Goal: Task Accomplishment & Management: Use online tool/utility

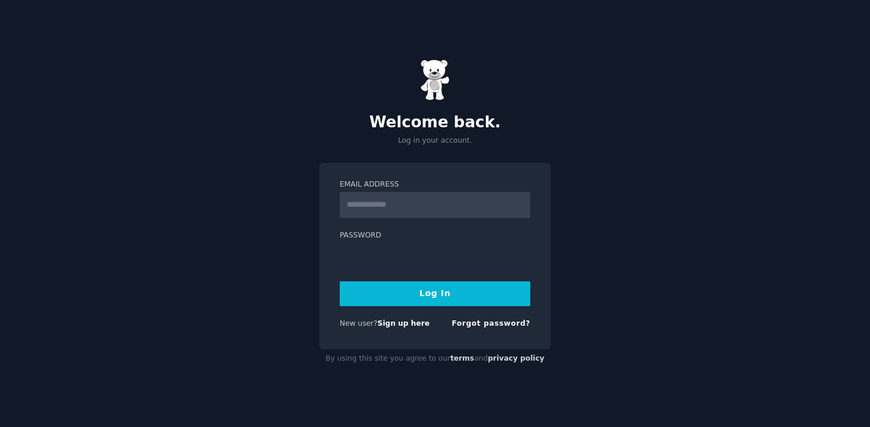
type input "**********"
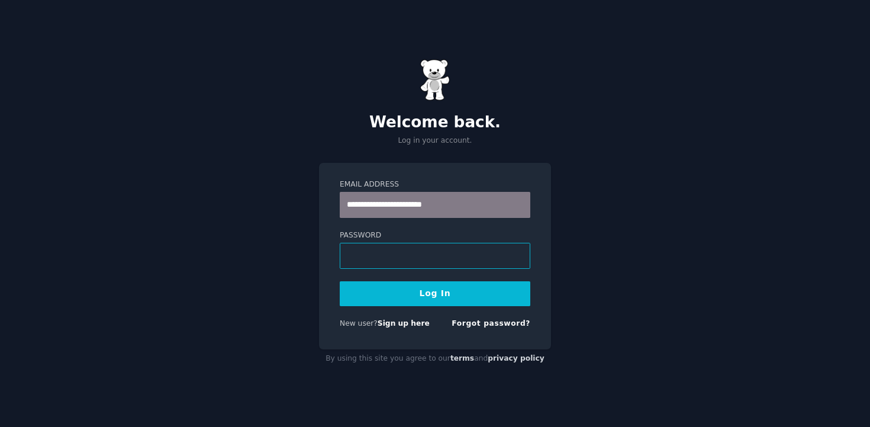
click at [340, 281] on button "Log In" at bounding box center [435, 293] width 191 height 25
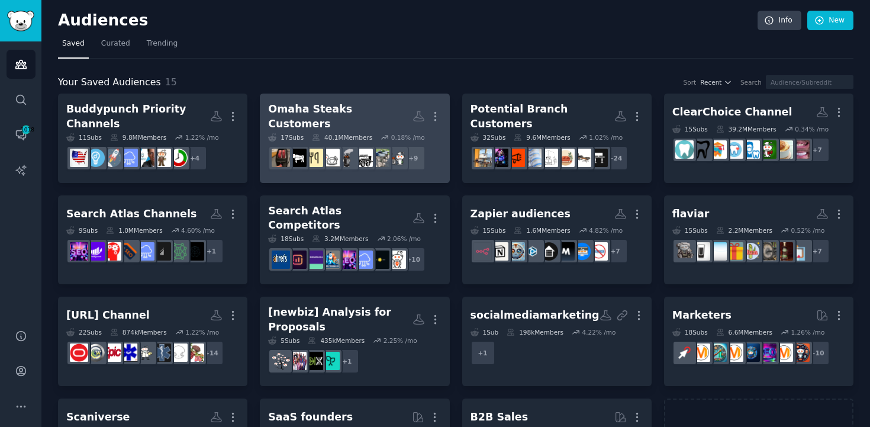
click at [349, 120] on h2 "Omaha Steaks Customers More" at bounding box center [354, 116] width 173 height 29
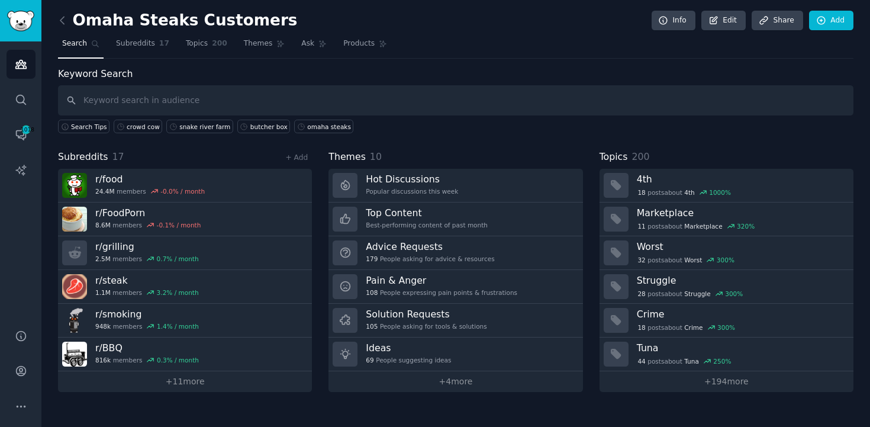
click at [278, 94] on input "text" at bounding box center [456, 100] width 796 height 30
click at [186, 383] on link "+ 11 more" at bounding box center [185, 381] width 254 height 21
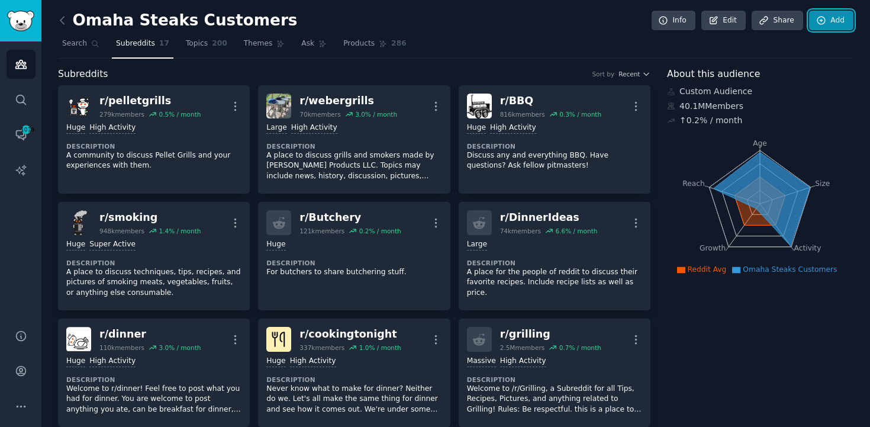
click at [825, 19] on link "Add" at bounding box center [831, 21] width 44 height 20
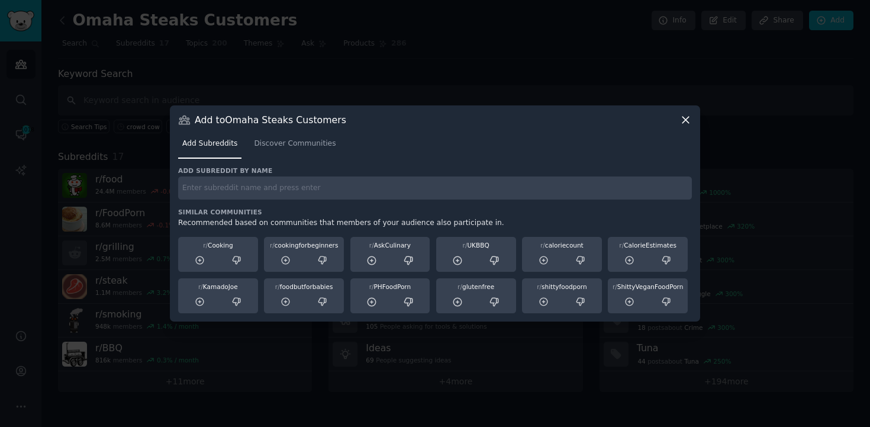
click at [336, 200] on div "Add subreddit by name Similar Communities Recommended based on communities that…" at bounding box center [435, 239] width 514 height 147
click at [339, 192] on input "text" at bounding box center [435, 187] width 514 height 23
type input "lawyertalk"
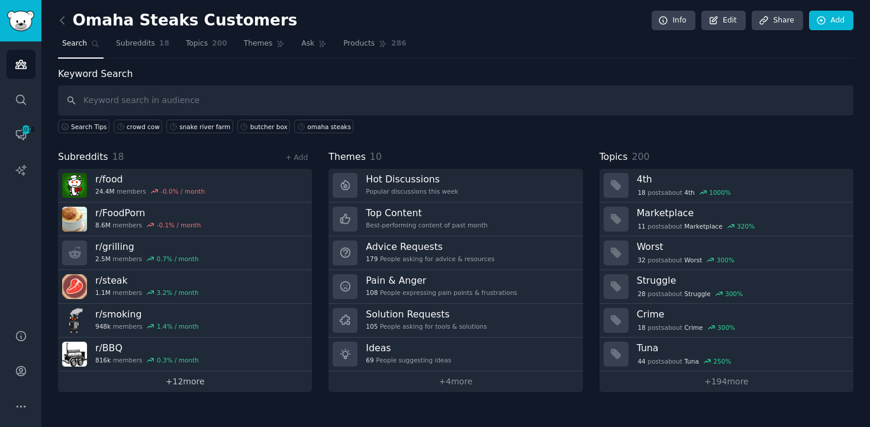
click at [194, 385] on link "+ 12 more" at bounding box center [185, 381] width 254 height 21
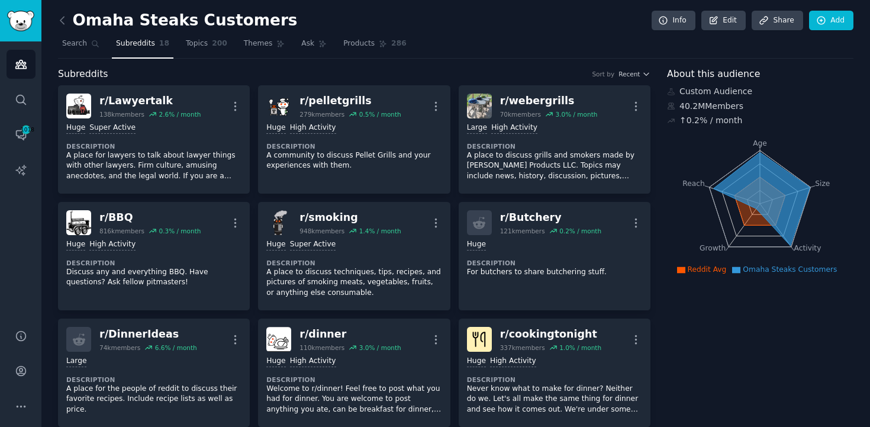
click at [830, 21] on link "Add" at bounding box center [831, 21] width 44 height 20
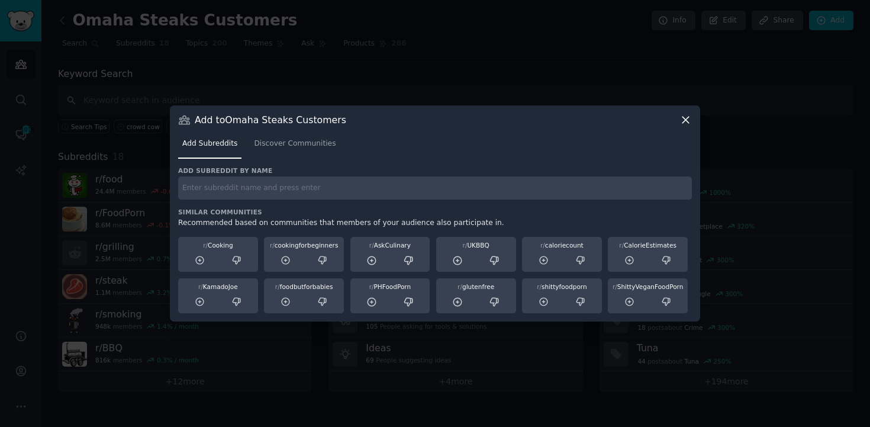
click at [310, 195] on input "text" at bounding box center [435, 187] width 514 height 23
type input "dinner"
click at [287, 139] on span "Discover Communities" at bounding box center [295, 144] width 82 height 11
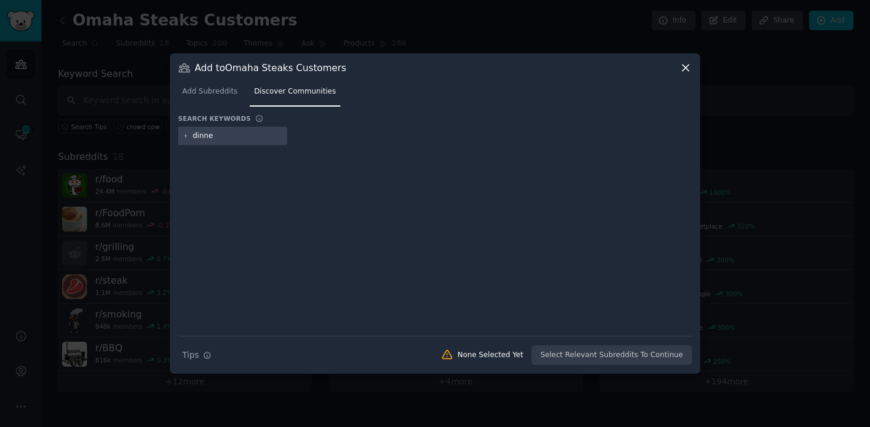
type input "dinner"
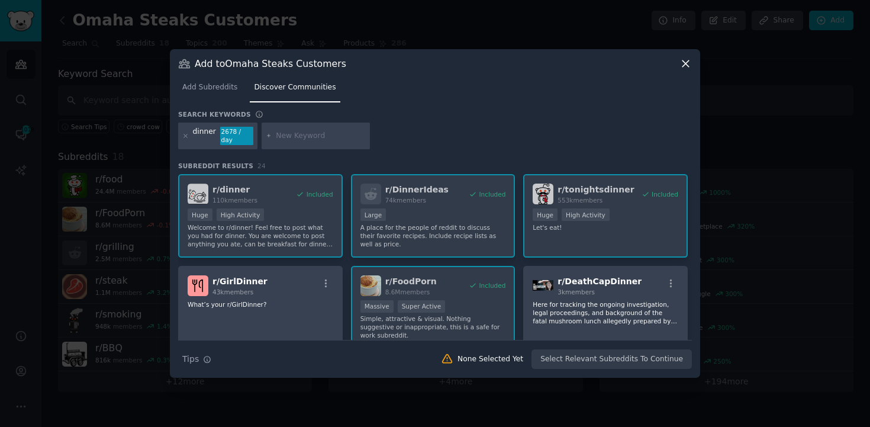
drag, startPoint x: 692, startPoint y: 190, endPoint x: 692, endPoint y: 232, distance: 41.5
click at [692, 232] on div "Add to Omaha Steaks Customers Add Subreddits Discover Communities Search keywor…" at bounding box center [435, 213] width 531 height 329
click at [266, 306] on p "What’s your r/GirlDinner?" at bounding box center [261, 304] width 146 height 8
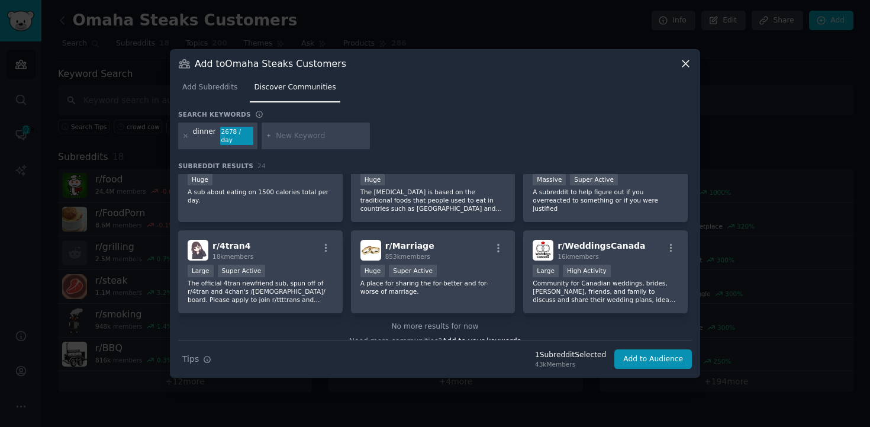
scroll to position [591, 0]
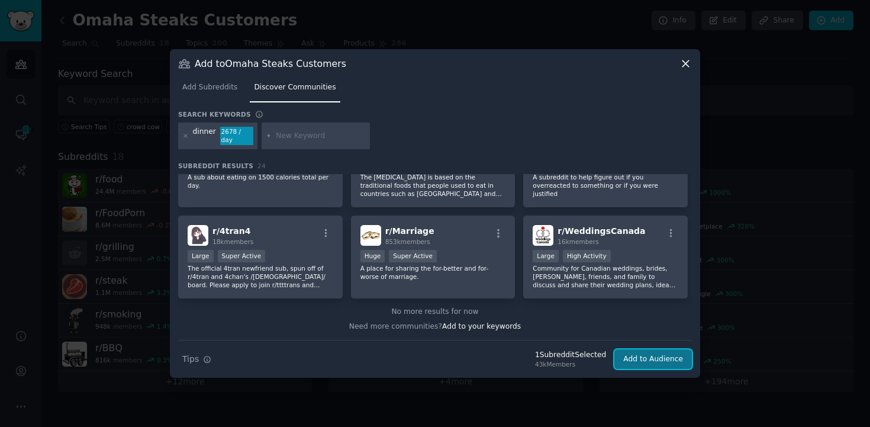
click at [653, 353] on button "Add to Audience" at bounding box center [654, 359] width 78 height 20
